Goal: Task Accomplishment & Management: Manage account settings

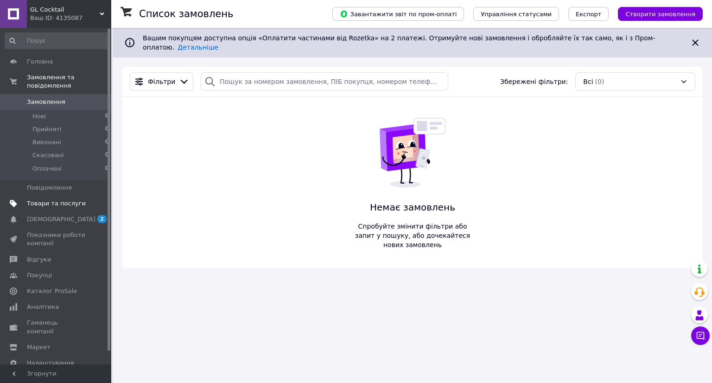
click at [48, 199] on span "Товари та послуги" at bounding box center [56, 203] width 59 height 8
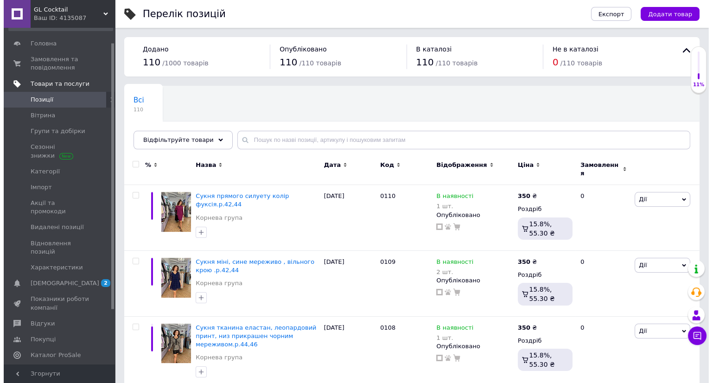
scroll to position [19, 0]
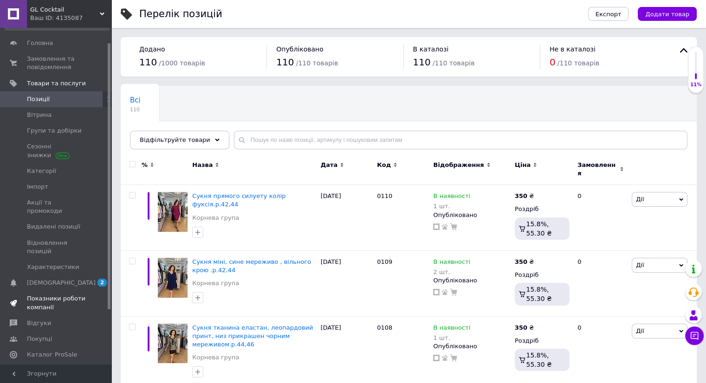
click at [39, 295] on span "Показники роботи компанії" at bounding box center [56, 303] width 59 height 17
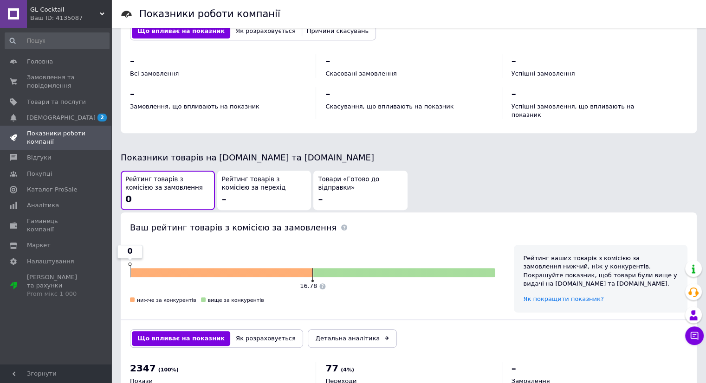
scroll to position [438, 0]
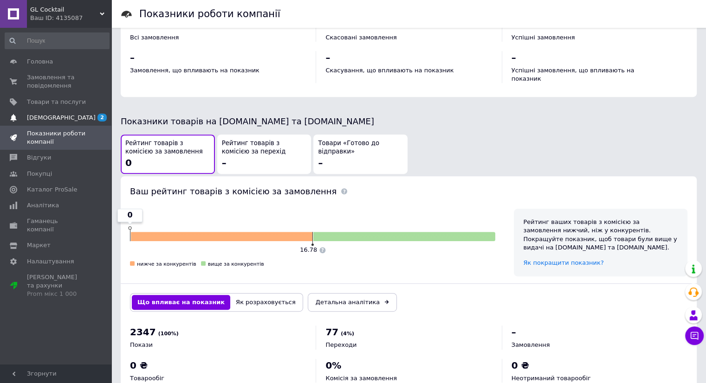
click at [58, 117] on span "[DEMOGRAPHIC_DATA]" at bounding box center [61, 118] width 69 height 8
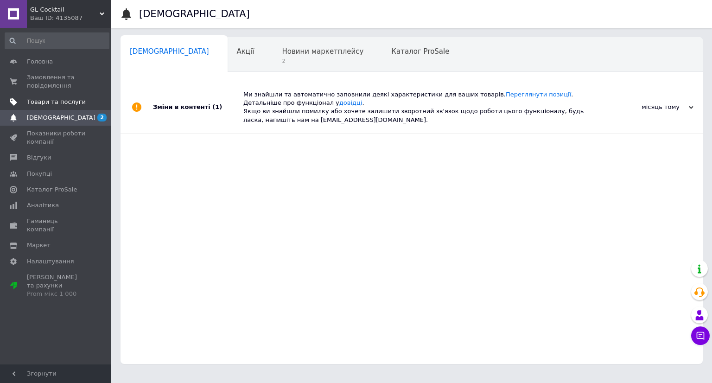
click at [53, 101] on span "Товари та послуги" at bounding box center [56, 102] width 59 height 8
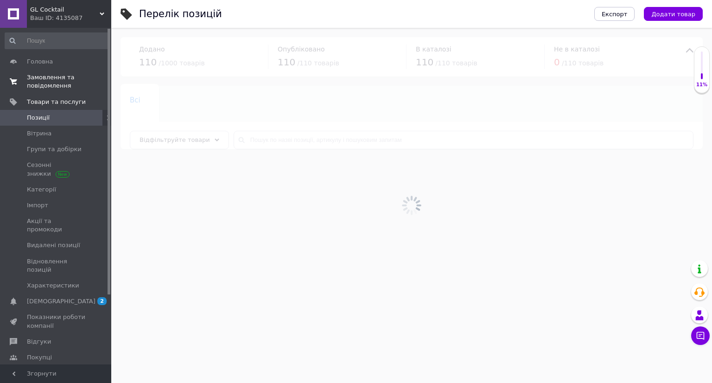
click at [66, 70] on link "Замовлення та повідомлення 0 0" at bounding box center [57, 82] width 114 height 24
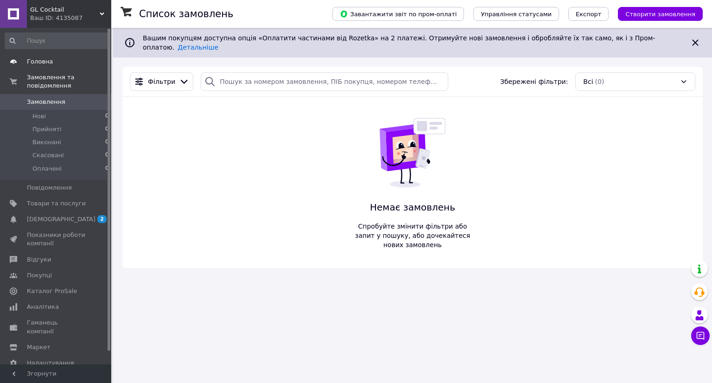
click at [34, 56] on link "Головна" at bounding box center [57, 62] width 114 height 16
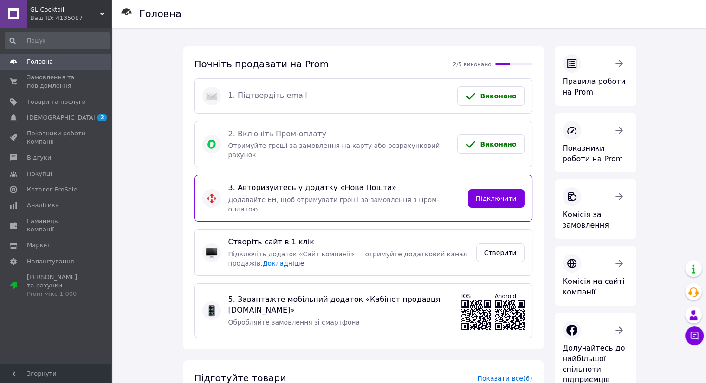
click at [53, 17] on div "Ваш ID: 4135087" at bounding box center [70, 18] width 81 height 8
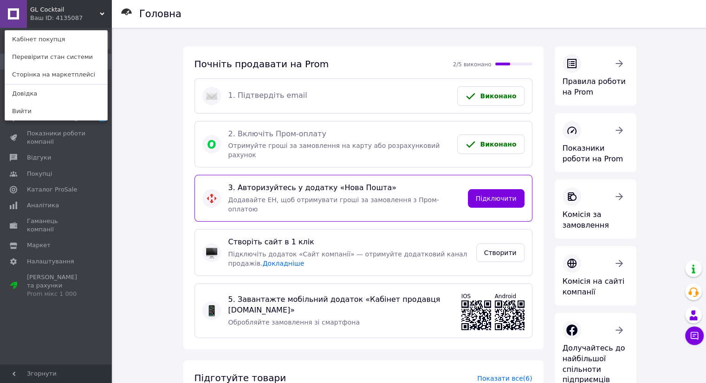
click at [53, 17] on div "Ваш ID: 4135087" at bounding box center [49, 18] width 39 height 8
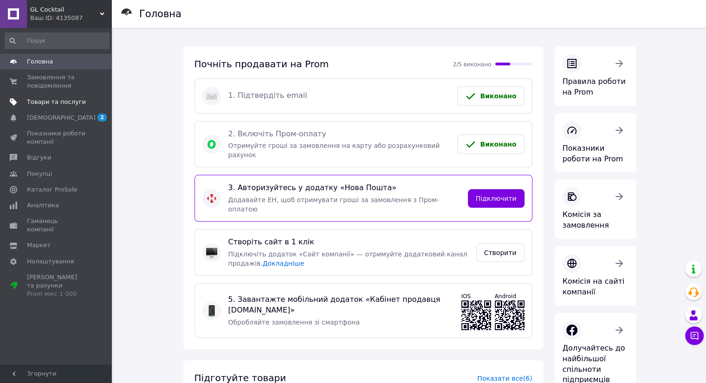
click at [61, 105] on span "Товари та послуги" at bounding box center [56, 102] width 59 height 8
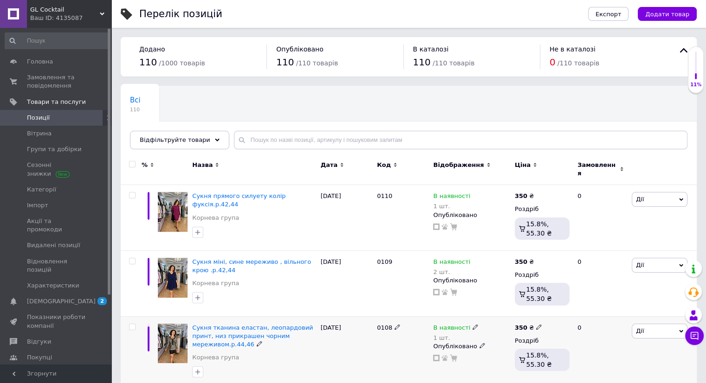
click at [168, 340] on img at bounding box center [173, 344] width 30 height 40
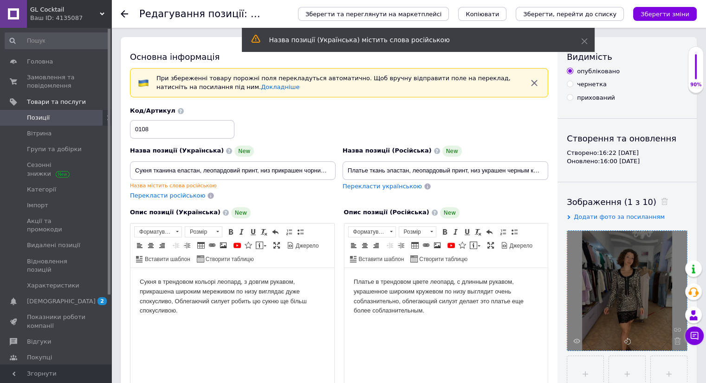
click at [628, 318] on div at bounding box center [627, 291] width 120 height 120
click at [574, 340] on use at bounding box center [576, 341] width 7 height 5
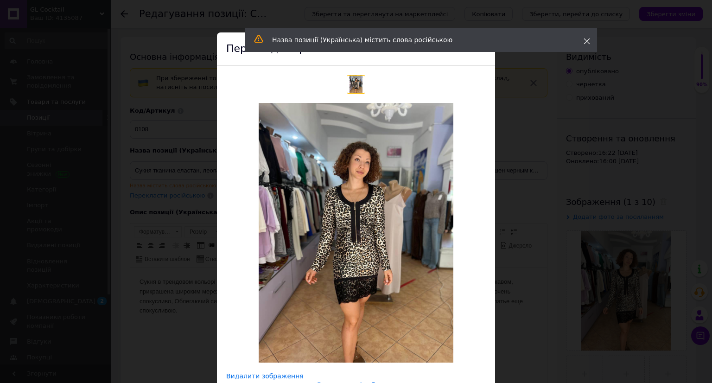
click at [586, 39] on use at bounding box center [587, 42] width 6 height 6
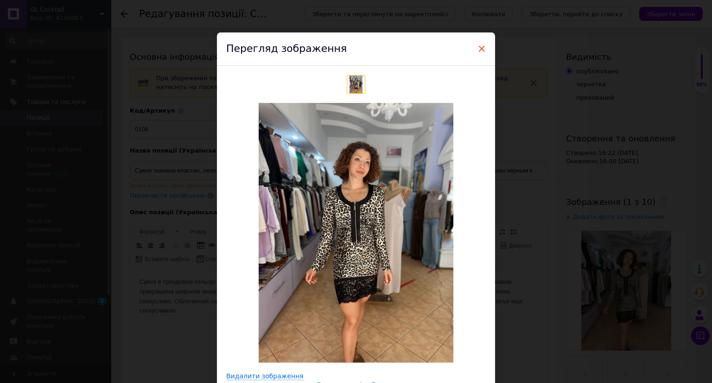
click at [479, 53] on span "×" at bounding box center [482, 49] width 8 height 16
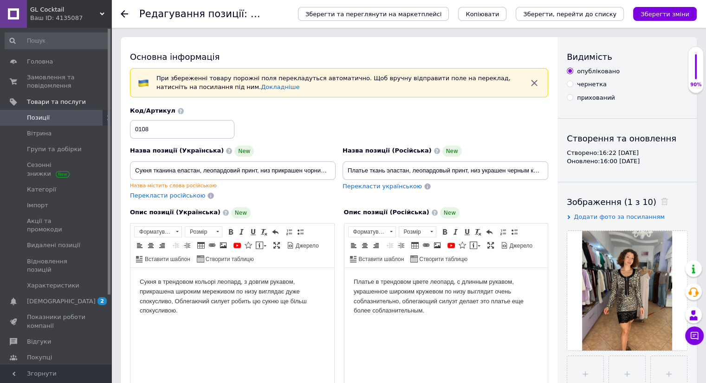
scroll to position [32, 0]
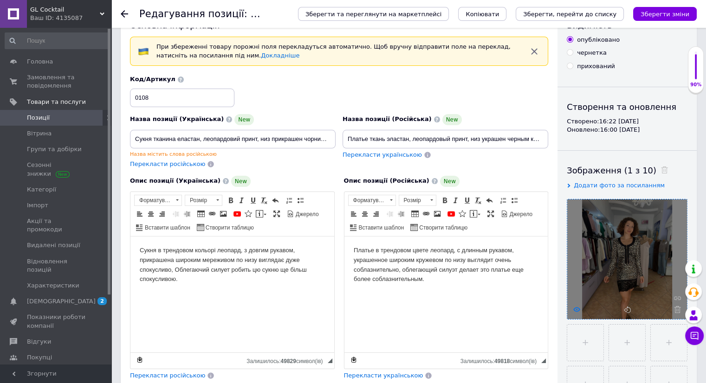
click at [573, 310] on icon at bounding box center [576, 309] width 7 height 7
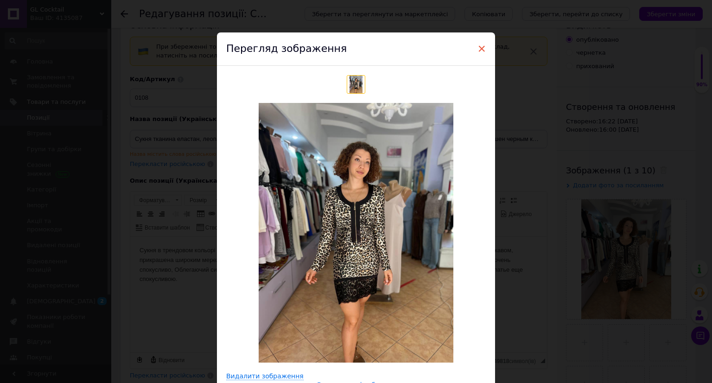
click at [482, 52] on span "×" at bounding box center [482, 49] width 8 height 16
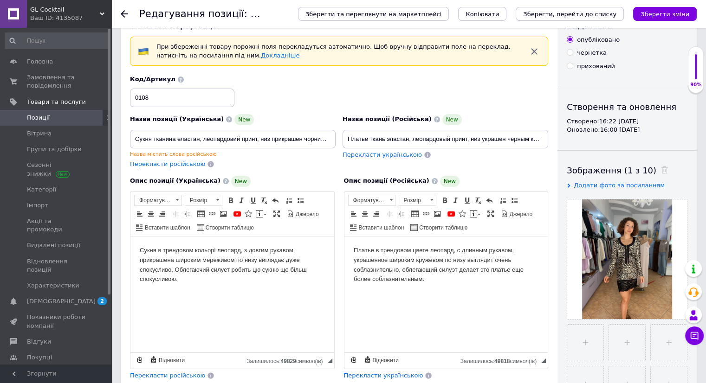
click at [23, 119] on span at bounding box center [13, 118] width 27 height 8
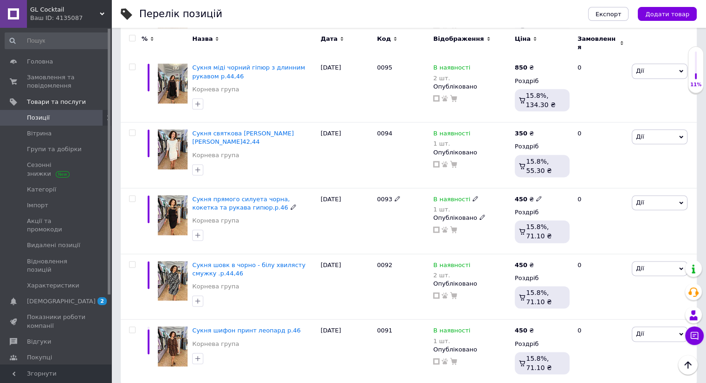
scroll to position [1152, 0]
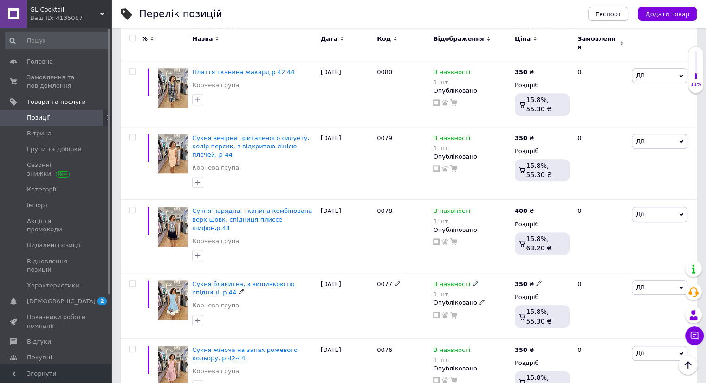
scroll to position [828, 0]
click at [216, 280] on span "Сукня блакитна, з вишивкою по спідниці, р.44" at bounding box center [243, 287] width 102 height 15
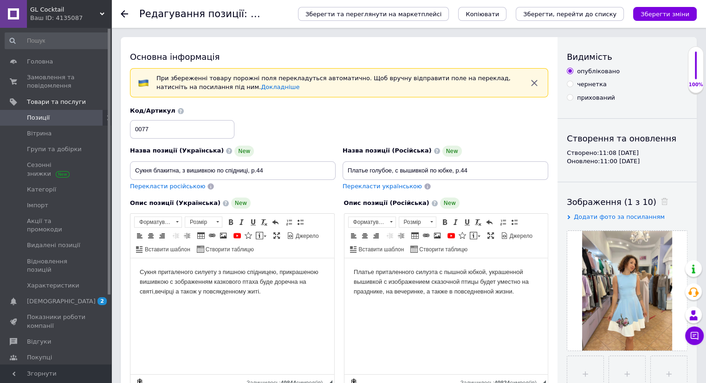
scroll to position [52, 0]
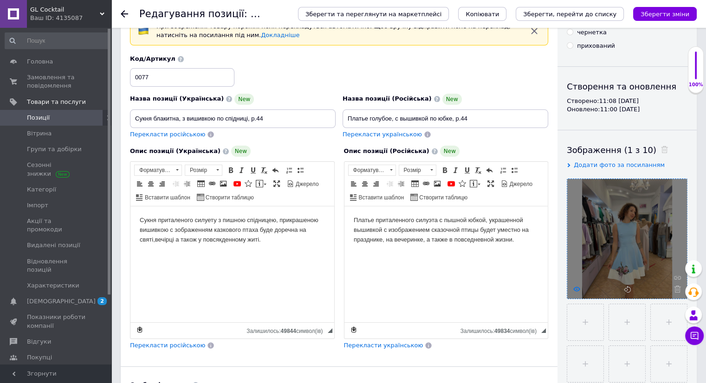
click at [574, 287] on use at bounding box center [576, 289] width 7 height 5
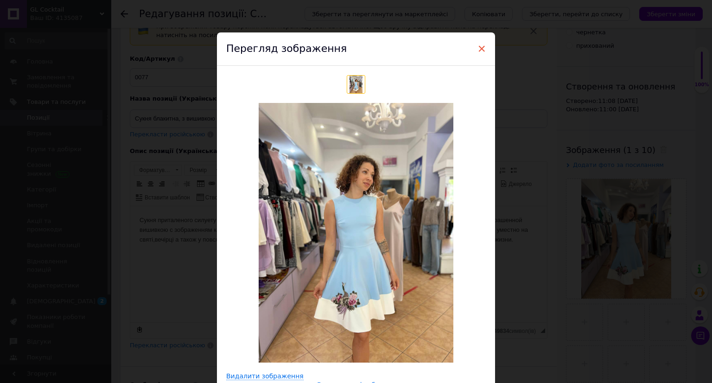
click at [480, 50] on span "×" at bounding box center [482, 49] width 8 height 16
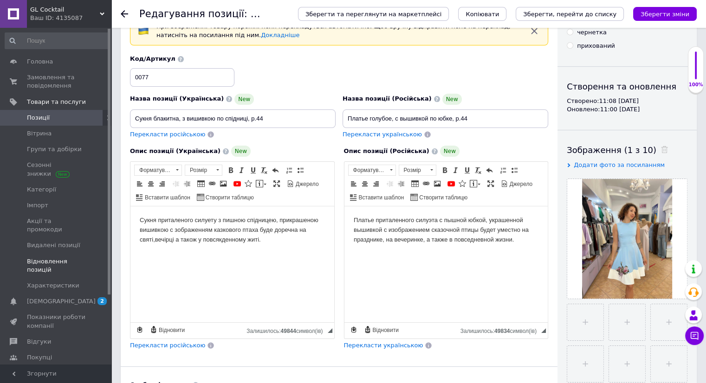
scroll to position [87, 0]
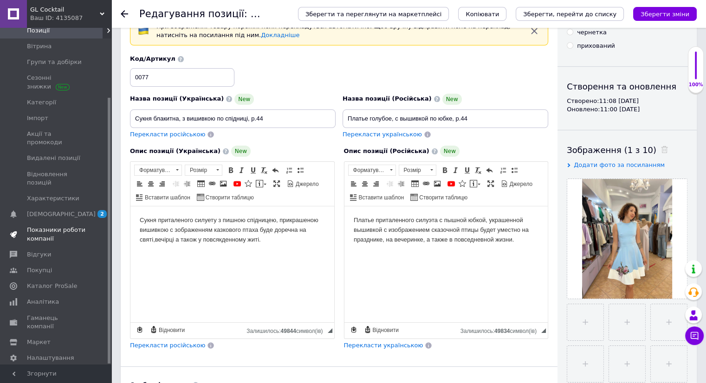
click at [41, 226] on span "Показники роботи компанії" at bounding box center [56, 234] width 59 height 17
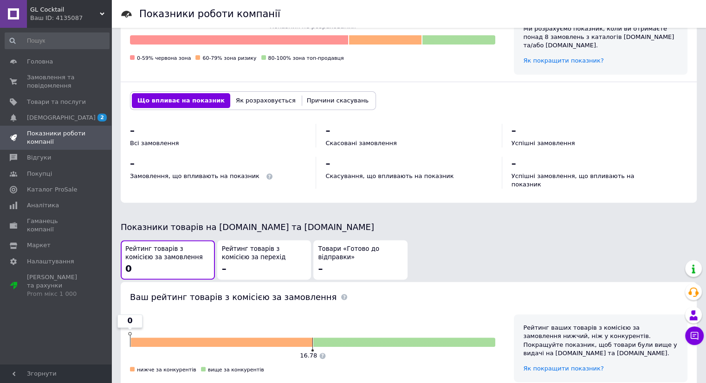
scroll to position [438, 0]
